Goal: Task Accomplishment & Management: Manage account settings

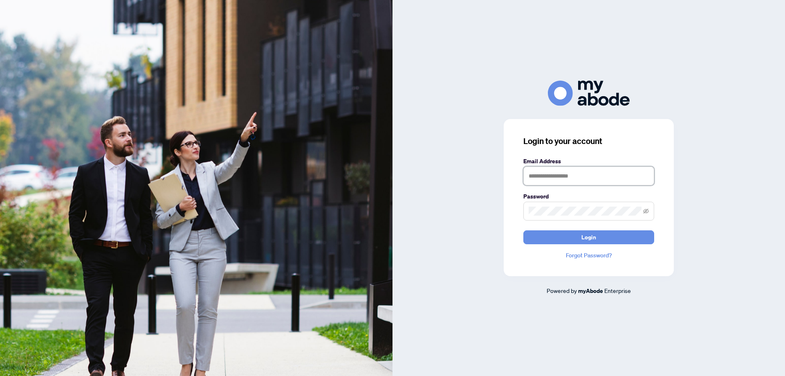
click at [545, 179] on input "text" at bounding box center [588, 175] width 131 height 19
type input "**********"
click at [553, 238] on button "Login" at bounding box center [588, 237] width 131 height 14
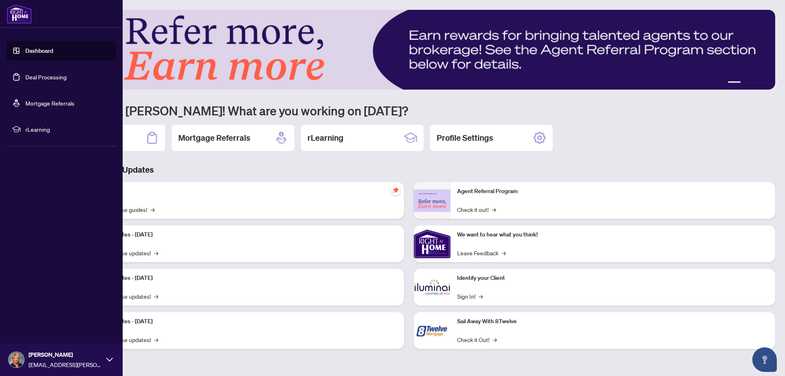
click at [40, 73] on link "Deal Processing" at bounding box center [45, 76] width 41 height 7
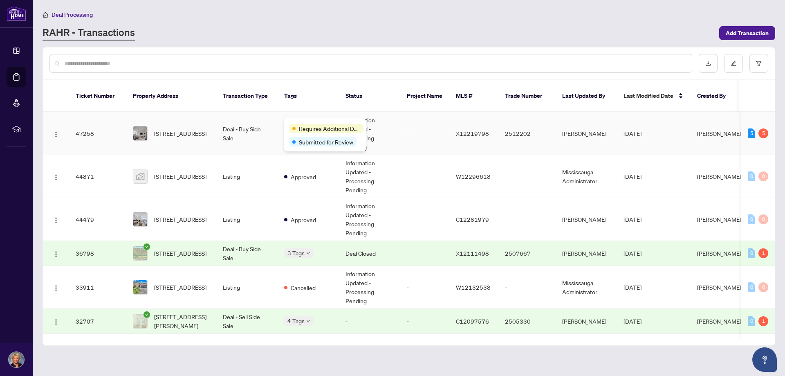
click at [292, 123] on div "Requires Additional Docs" at bounding box center [325, 128] width 72 height 10
click at [323, 130] on span "Requires Additional Docs" at bounding box center [329, 128] width 61 height 9
click at [138, 126] on img at bounding box center [140, 133] width 14 height 14
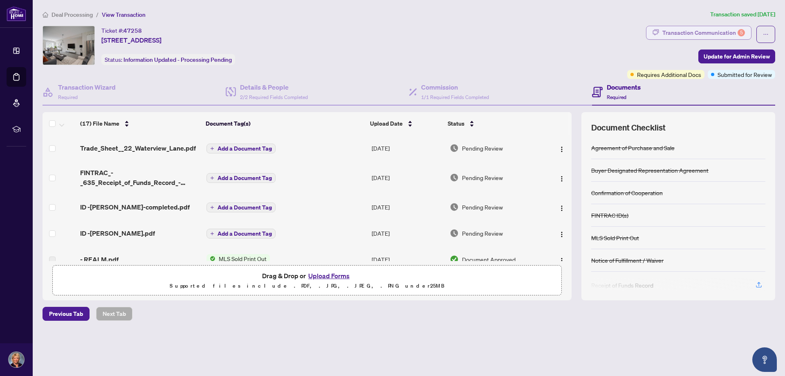
click at [726, 31] on div "Transaction Communication 5" at bounding box center [703, 32] width 83 height 13
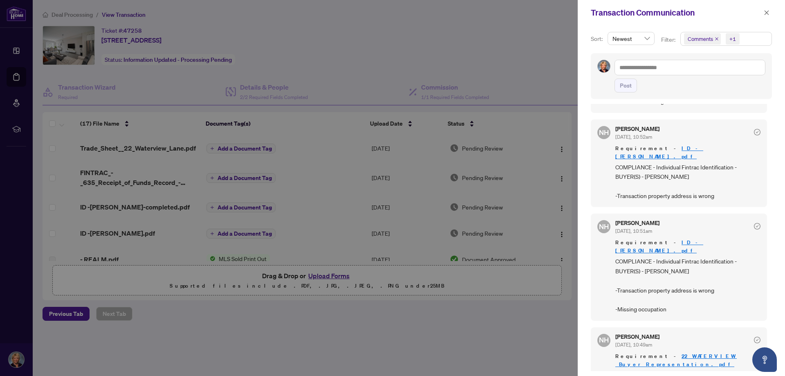
scroll to position [2, 0]
click at [325, 276] on div at bounding box center [392, 188] width 785 height 376
click at [765, 9] on span "button" at bounding box center [767, 12] width 6 height 13
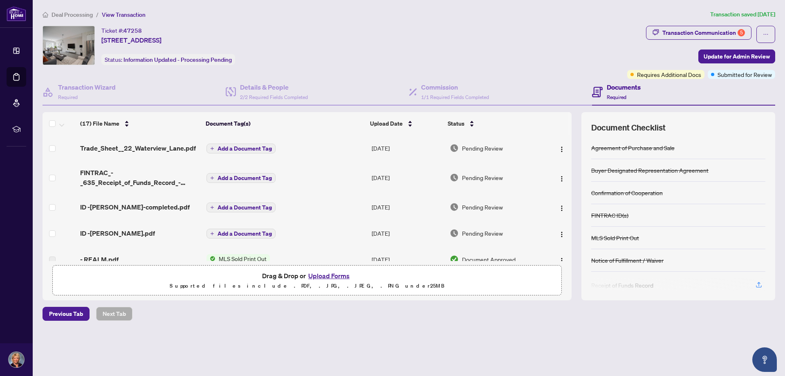
click at [324, 275] on button "Upload Forms" at bounding box center [329, 275] width 46 height 11
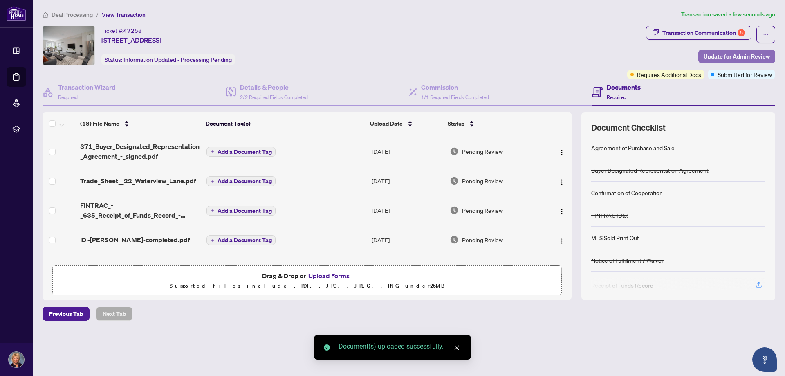
click at [736, 59] on span "Update for Admin Review" at bounding box center [737, 56] width 66 height 13
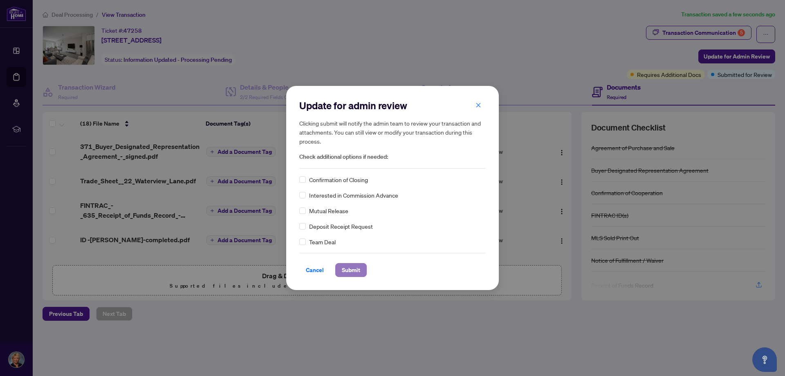
click at [351, 273] on span "Submit" at bounding box center [351, 269] width 18 height 13
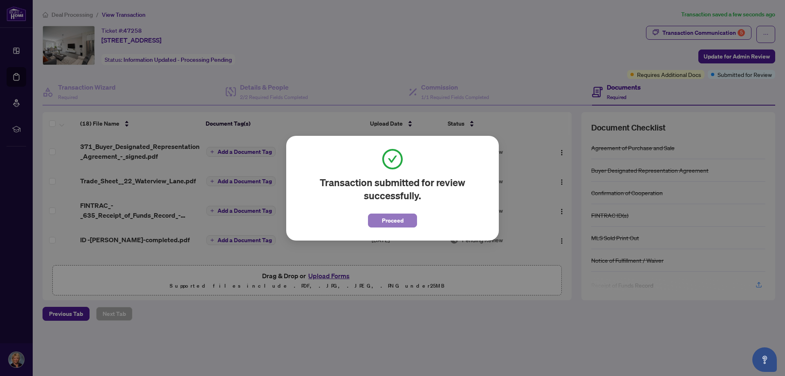
click at [393, 222] on span "Proceed" at bounding box center [393, 220] width 22 height 13
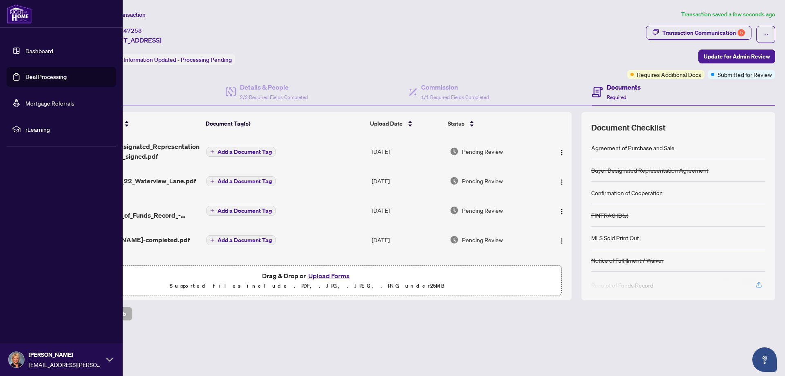
click at [55, 75] on link "Deal Processing" at bounding box center [45, 76] width 41 height 7
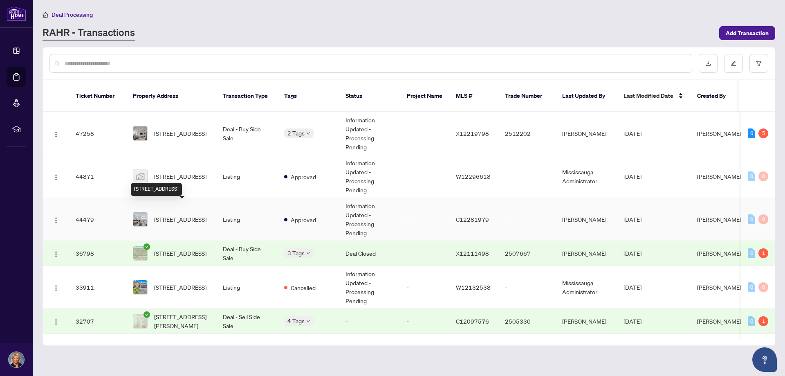
click at [175, 215] on span "[STREET_ADDRESS]" at bounding box center [180, 219] width 52 height 9
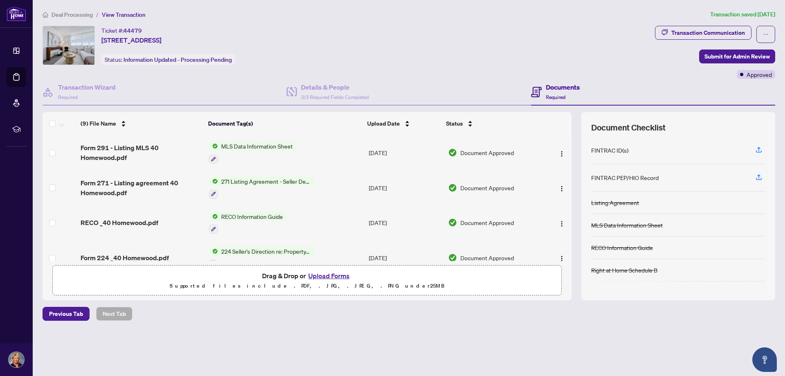
click at [319, 276] on button "Upload Forms" at bounding box center [329, 275] width 46 height 11
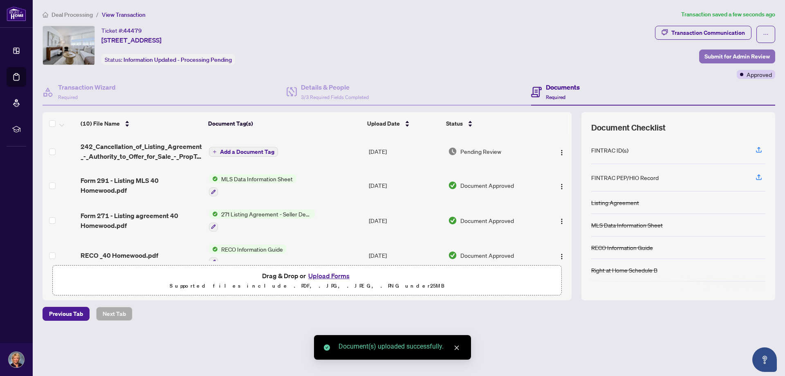
click at [763, 58] on span "Submit for Admin Review" at bounding box center [736, 56] width 65 height 13
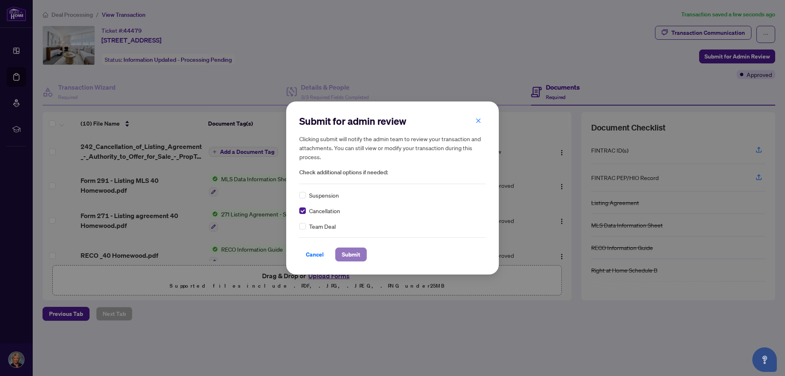
click at [357, 251] on span "Submit" at bounding box center [351, 254] width 18 height 13
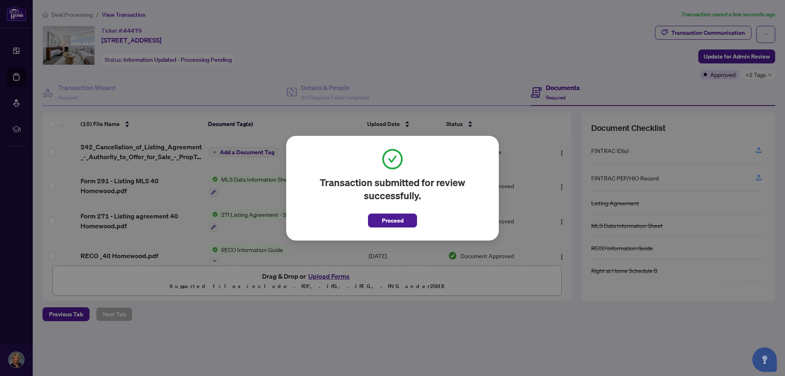
click at [387, 227] on div "Transaction submitted for review successfully. Proceed Cancel OK" at bounding box center [392, 188] width 213 height 105
click at [389, 224] on span "Proceed" at bounding box center [393, 220] width 22 height 13
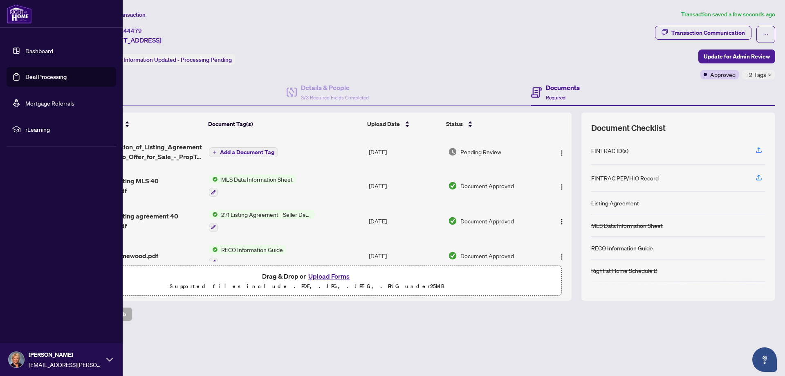
click at [38, 76] on link "Deal Processing" at bounding box center [45, 76] width 41 height 7
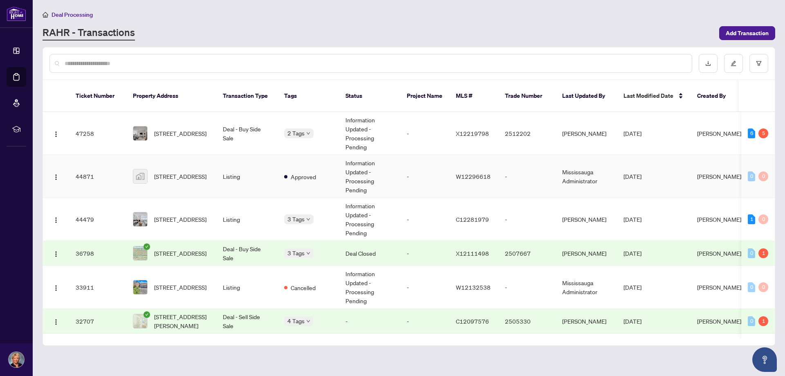
click at [142, 169] on img at bounding box center [140, 176] width 14 height 14
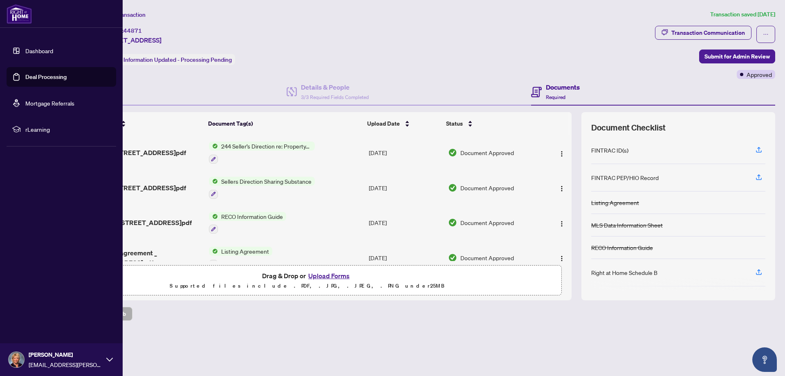
click at [29, 78] on link "Deal Processing" at bounding box center [45, 76] width 41 height 7
